Goal: Browse casually

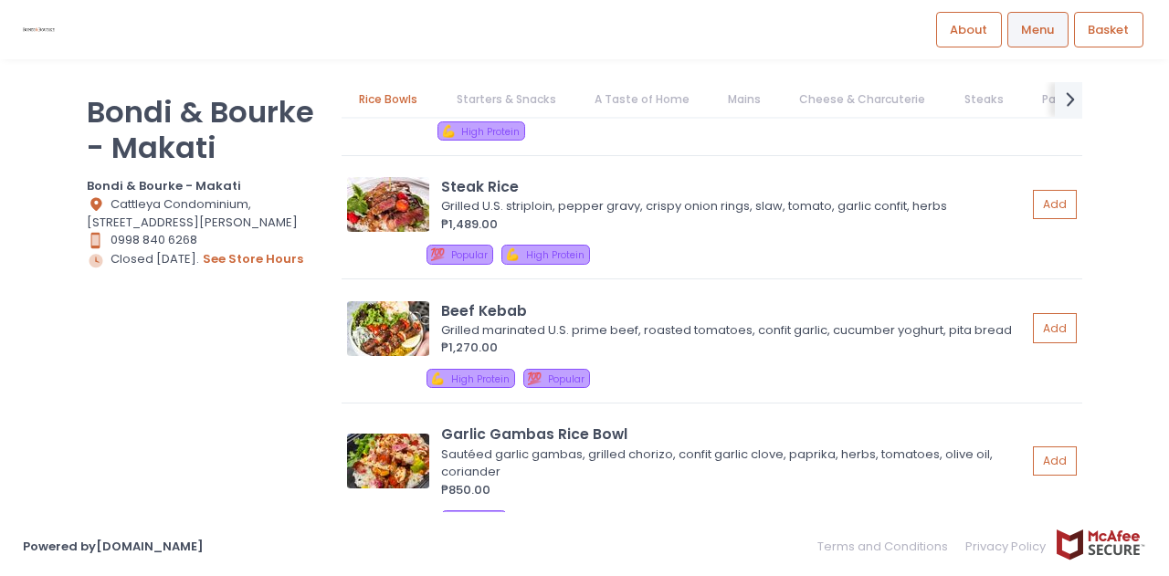
scroll to position [153, 0]
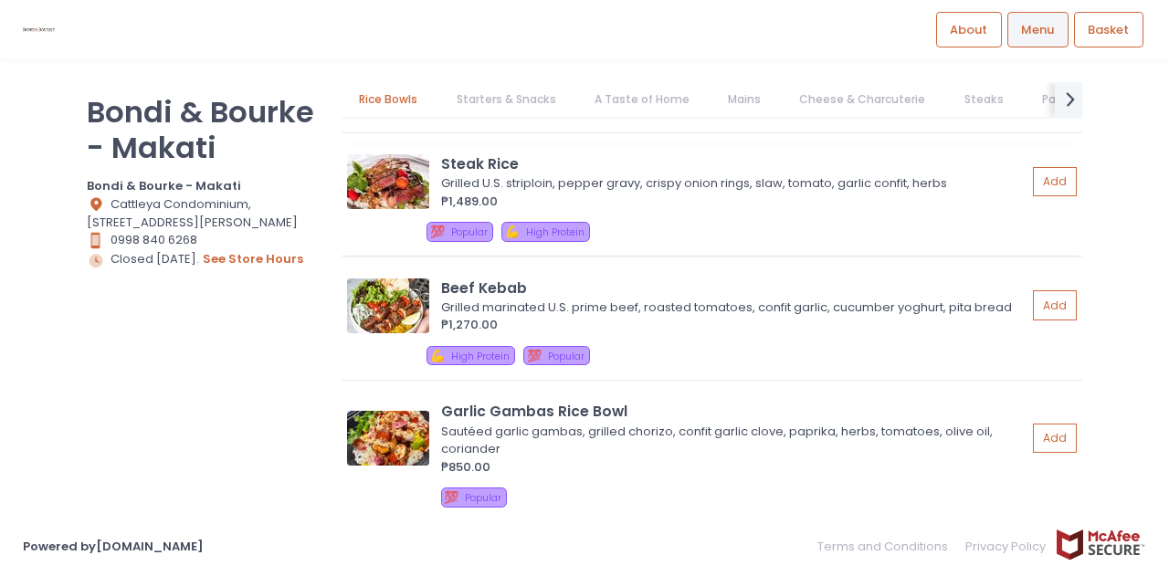
click at [376, 188] on img at bounding box center [388, 181] width 82 height 55
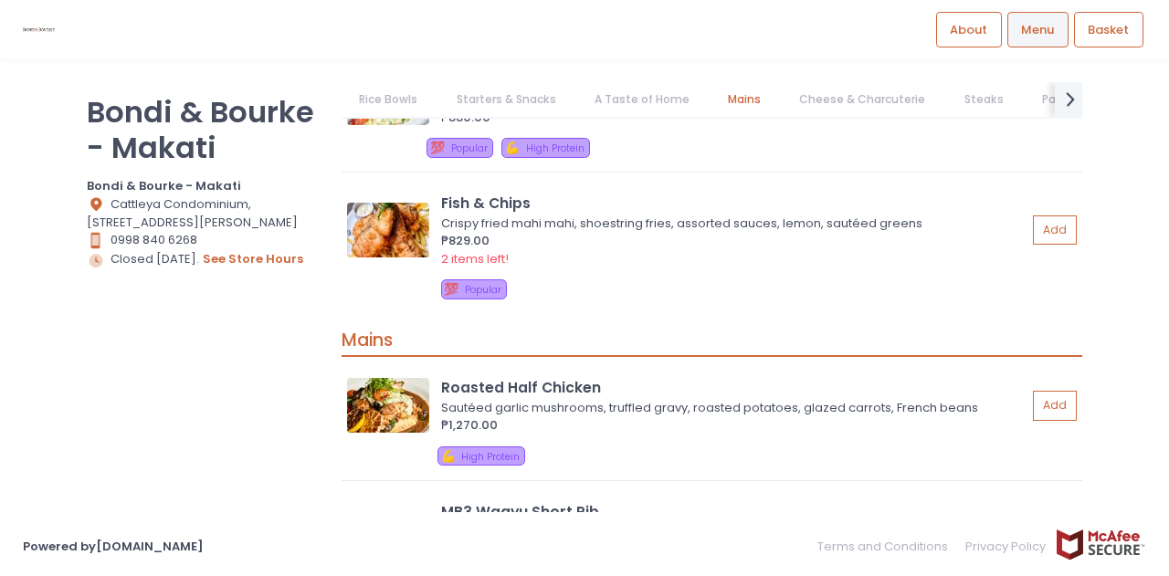
scroll to position [3642, 0]
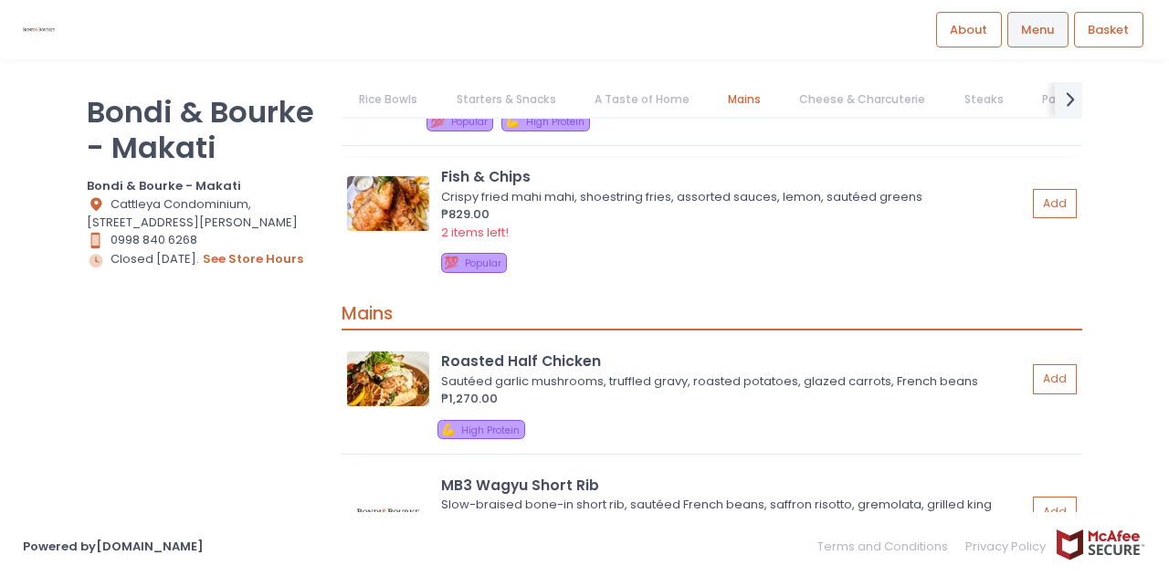
click at [385, 198] on img at bounding box center [388, 203] width 82 height 55
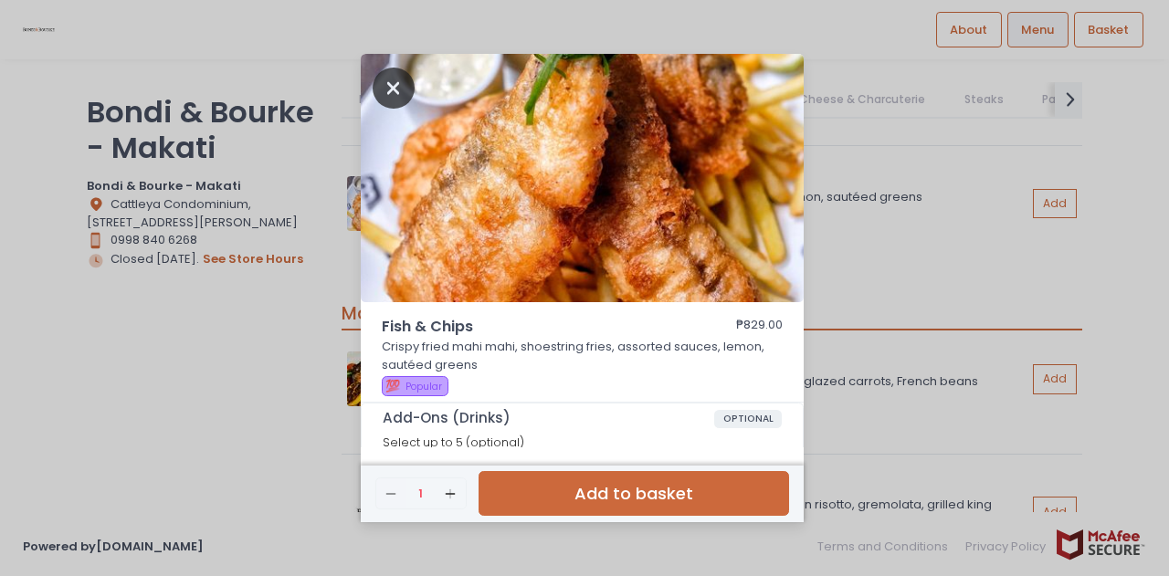
click at [395, 78] on icon "Close" at bounding box center [394, 88] width 42 height 41
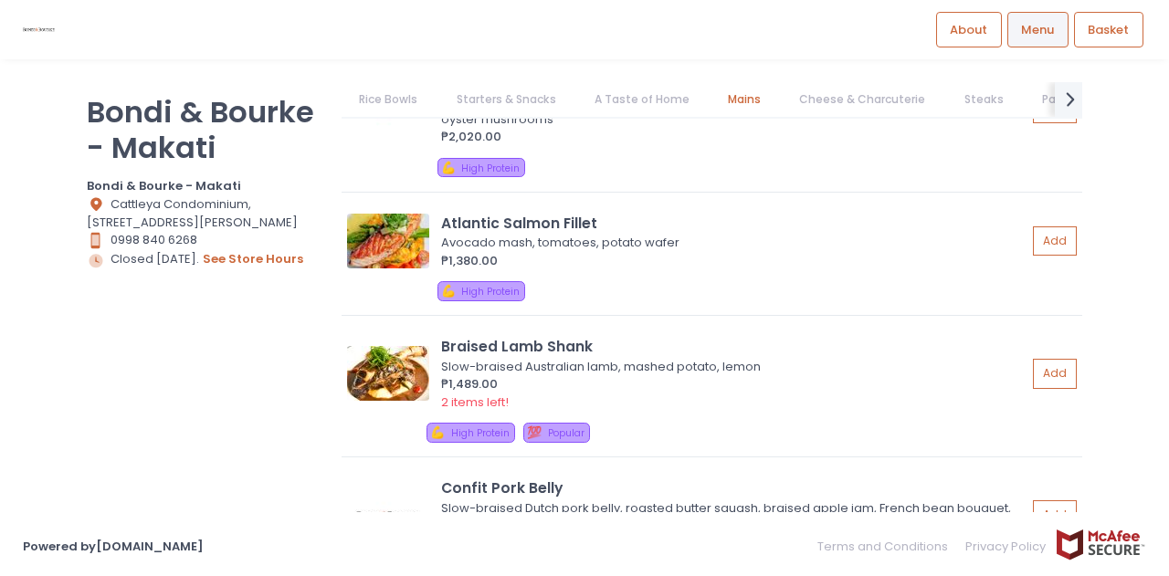
scroll to position [3993, 0]
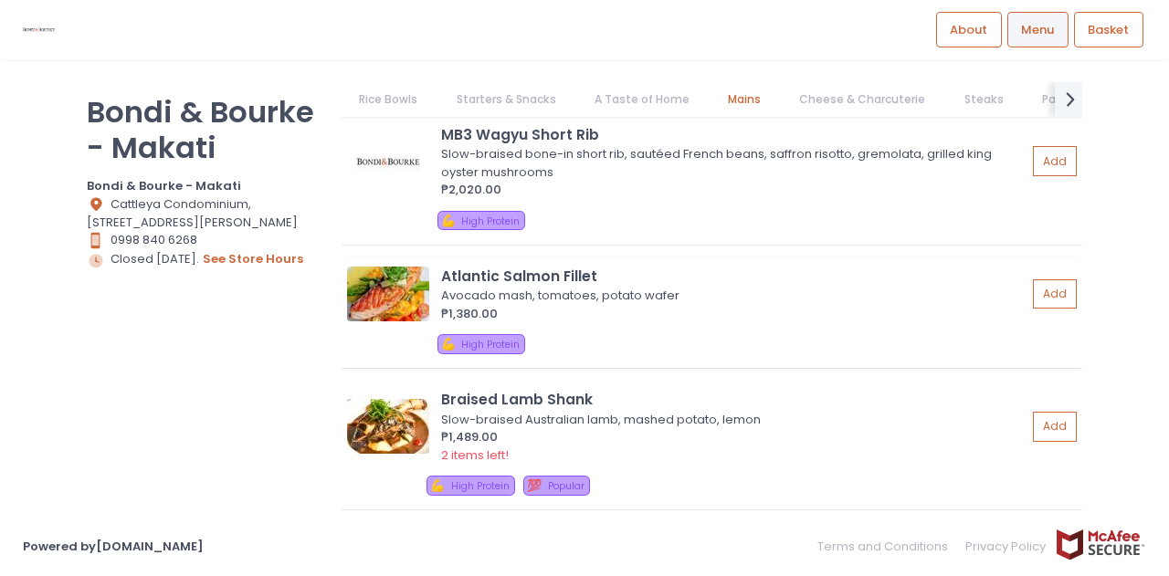
click at [380, 287] on img at bounding box center [388, 294] width 82 height 55
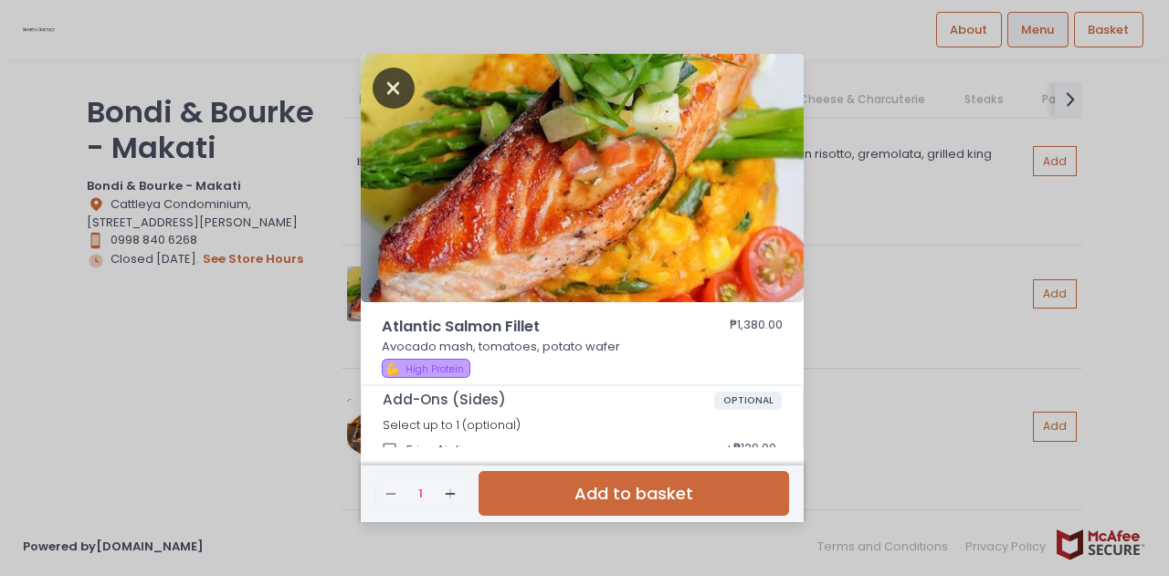
click at [394, 83] on icon "Close" at bounding box center [394, 88] width 42 height 41
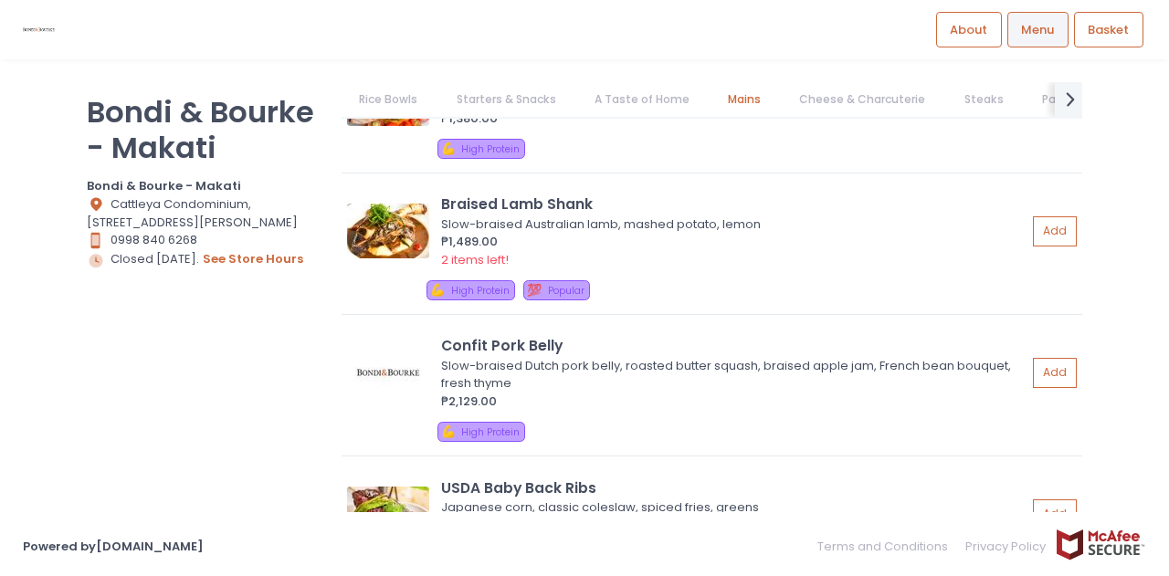
scroll to position [4163, 0]
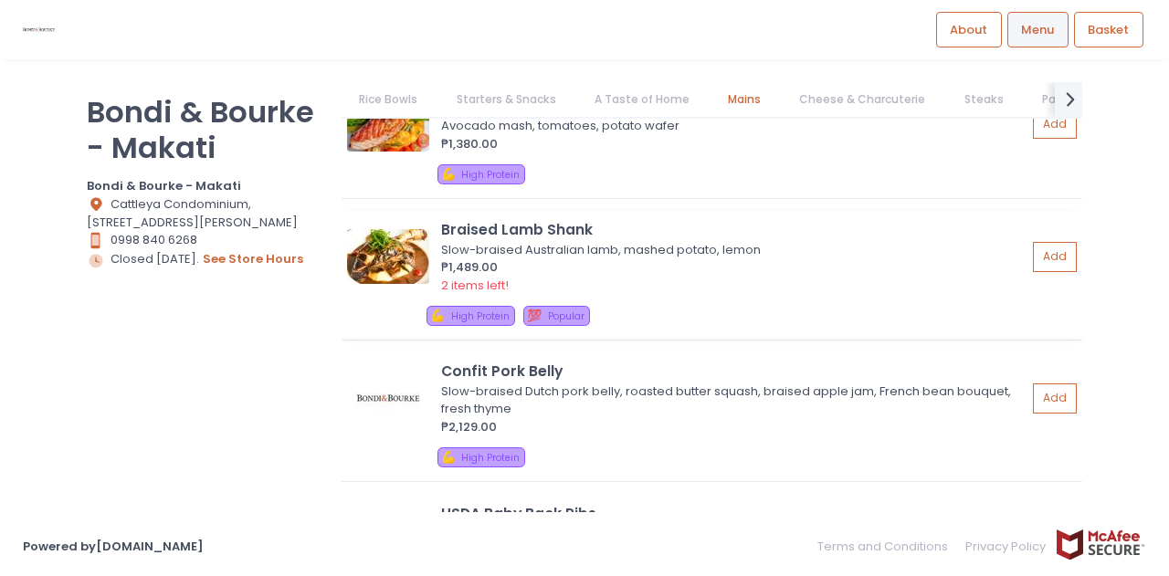
click at [398, 251] on img at bounding box center [388, 256] width 82 height 55
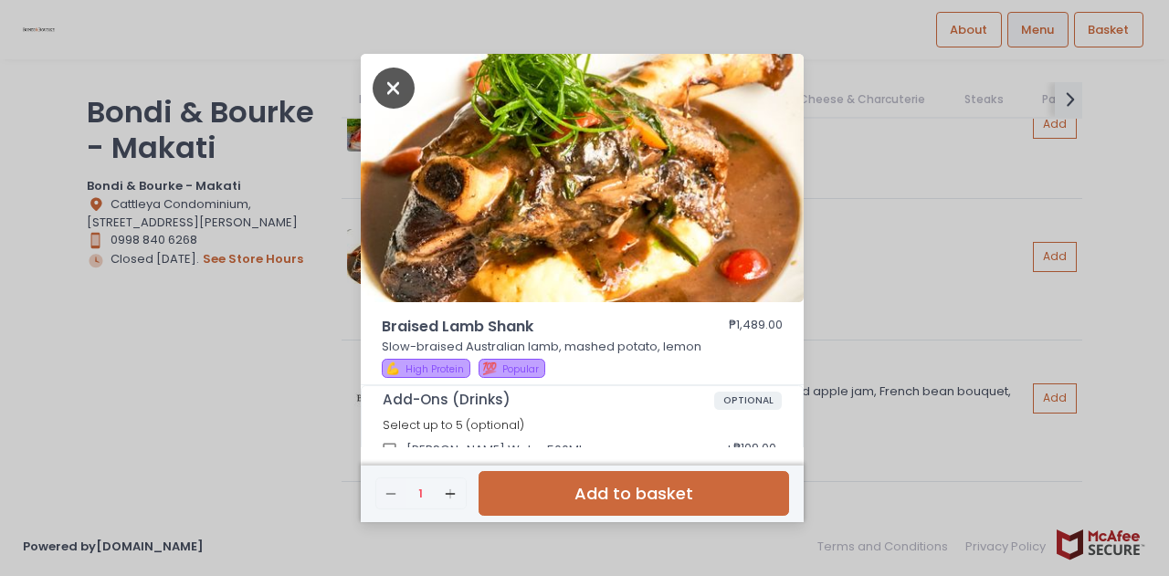
click at [395, 90] on icon "Close" at bounding box center [394, 88] width 42 height 41
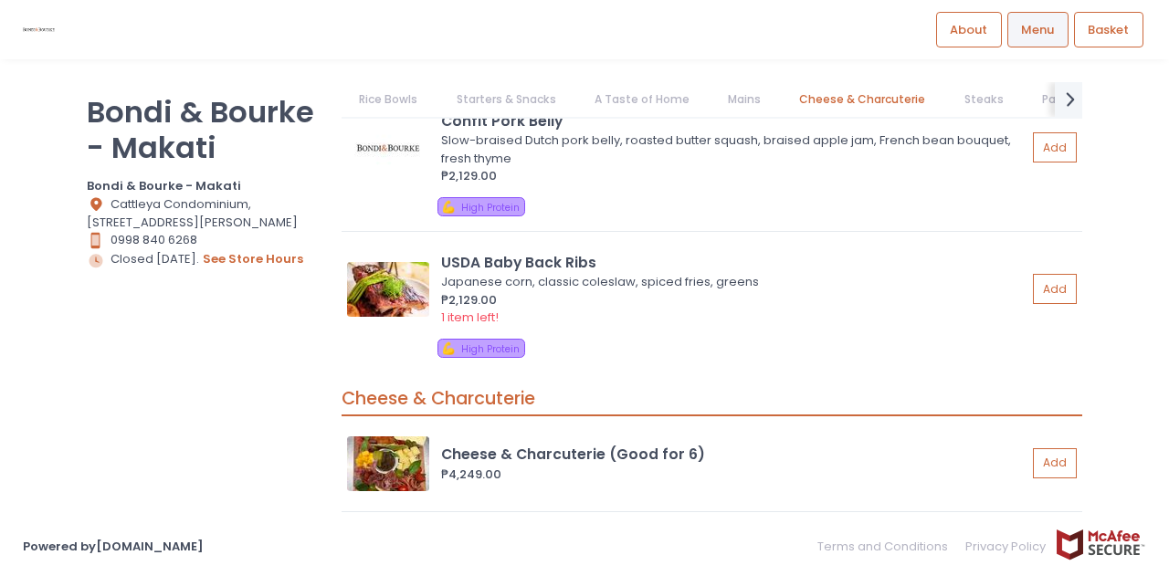
scroll to position [4435, 0]
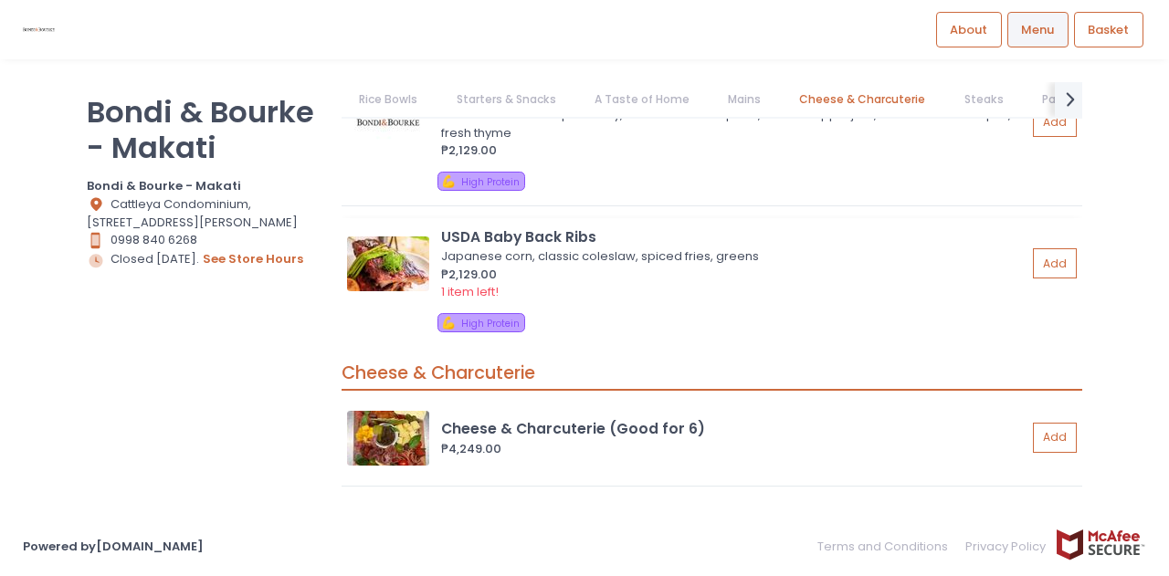
click at [385, 266] on img at bounding box center [388, 264] width 82 height 55
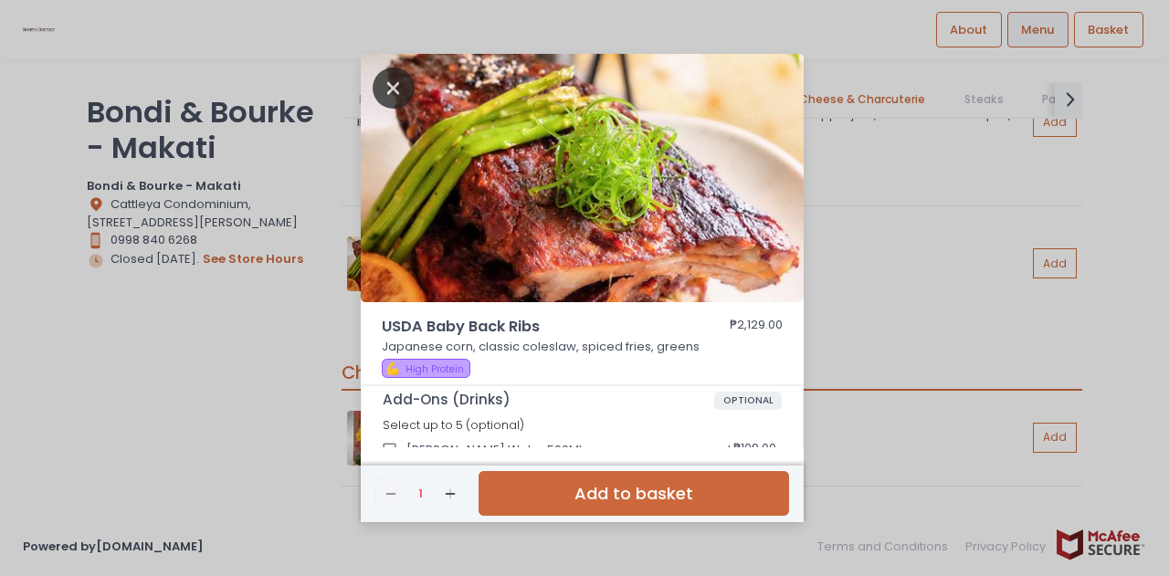
click at [396, 93] on icon "Close" at bounding box center [394, 88] width 42 height 41
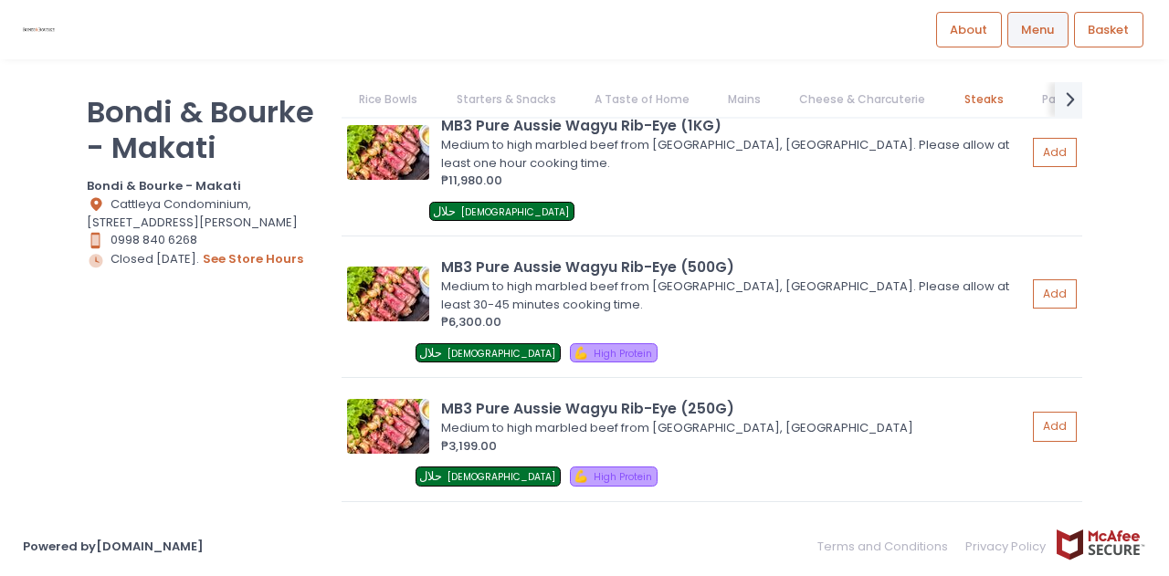
scroll to position [5621, 0]
